Goal: Task Accomplishment & Management: Complete application form

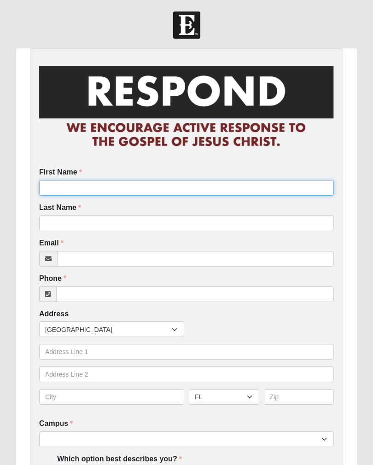
click at [120, 192] on input "First Name" at bounding box center [186, 188] width 295 height 16
type input "[PERSON_NAME]"
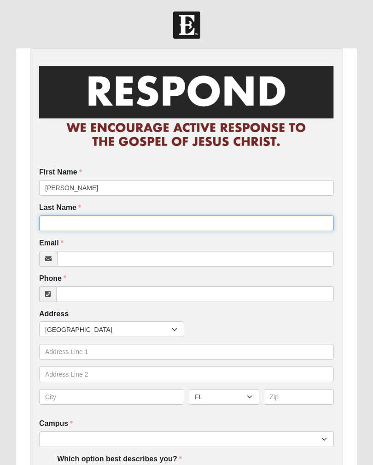
click at [76, 223] on input "Last Name" at bounding box center [186, 224] width 295 height 16
type input "[PERSON_NAME]"
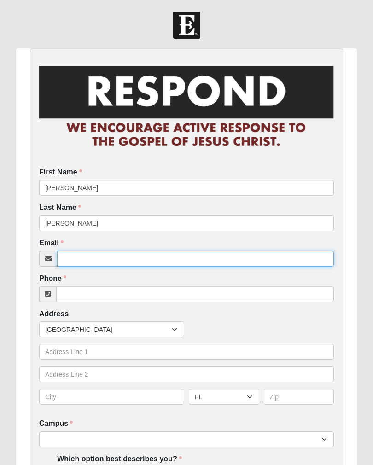
click at [162, 262] on input "Email" at bounding box center [195, 259] width 277 height 16
type input "[EMAIL_ADDRESS][DOMAIN_NAME]"
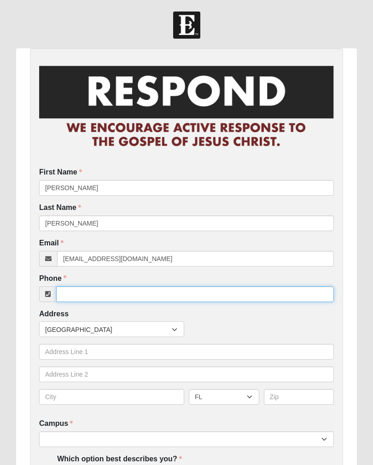
click at [116, 295] on input "Phone" at bounding box center [195, 295] width 278 height 16
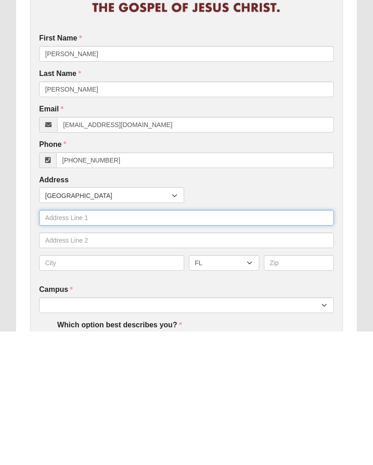
click at [144, 344] on input "text" at bounding box center [186, 352] width 295 height 16
type input "[PHONE_NUMBER]"
type input "[STREET_ADDRESS]"
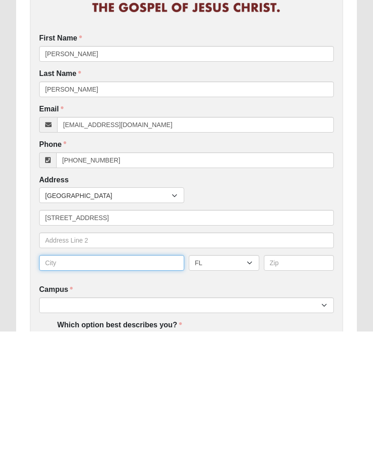
click at [116, 389] on input "text" at bounding box center [111, 397] width 145 height 16
type input "[GEOGRAPHIC_DATA]"
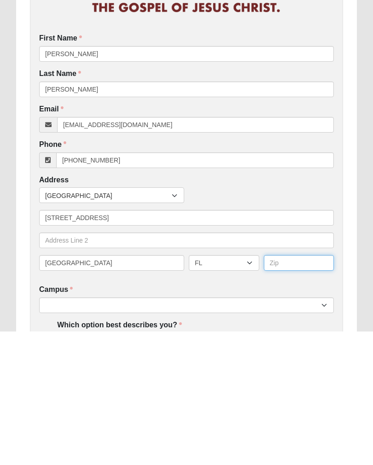
click at [308, 389] on input "text" at bounding box center [299, 397] width 71 height 16
type input "32250"
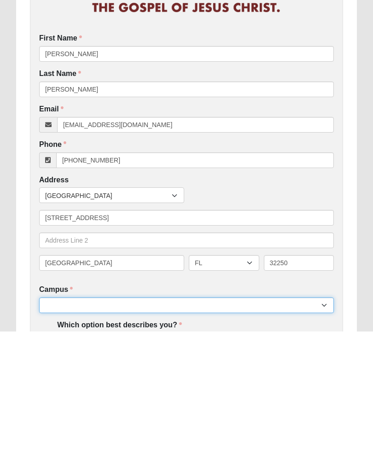
click at [156, 432] on select "Arlington Baymeadows Eleven22 Online [PERSON_NAME][GEOGRAPHIC_DATA] Jesup [GEOG…" at bounding box center [186, 440] width 295 height 16
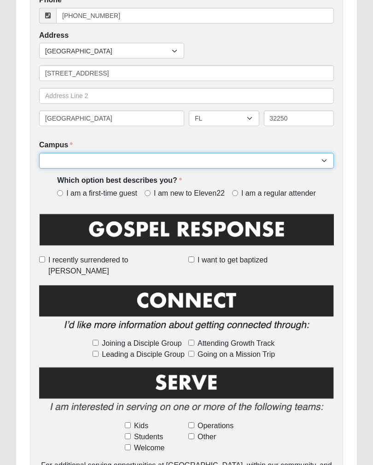
select select "3"
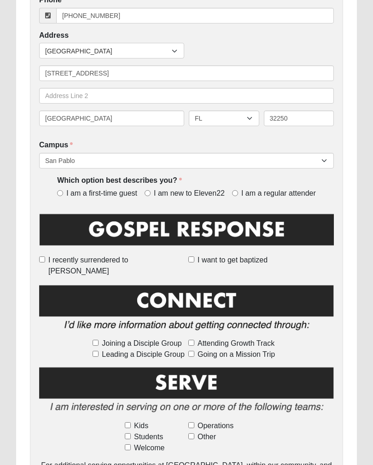
click at [235, 191] on input "I am a regular attender" at bounding box center [235, 193] width 6 height 6
radio input "true"
click at [45, 259] on input "I recently surrendered to [PERSON_NAME]" at bounding box center [42, 260] width 6 height 6
checkbox input "true"
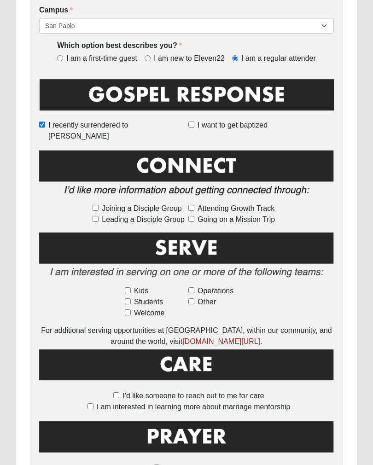
scroll to position [420, 0]
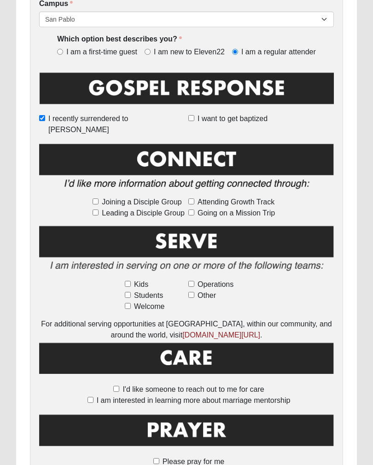
click at [130, 282] on input "Kids" at bounding box center [128, 285] width 6 height 6
checkbox input "true"
click at [45, 117] on input "I recently surrendered to [PERSON_NAME]" at bounding box center [42, 118] width 6 height 6
checkbox input "false"
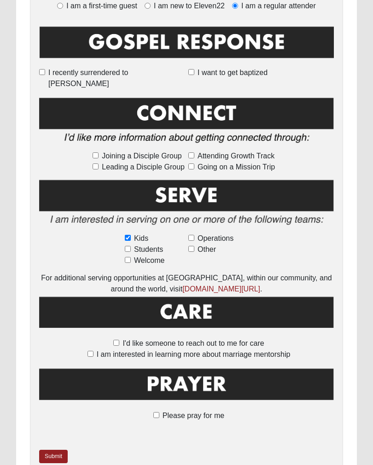
scroll to position [488, 0]
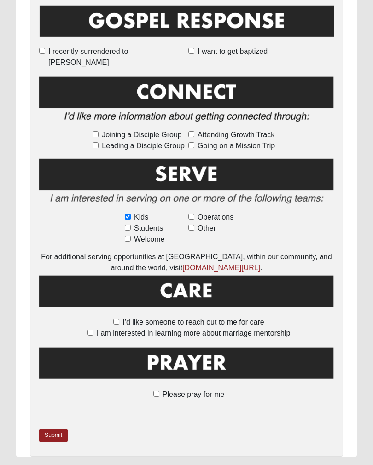
click at [54, 429] on link "Submit" at bounding box center [53, 435] width 29 height 13
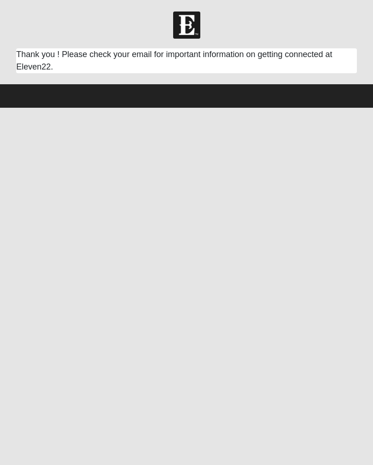
scroll to position [0, 0]
